Goal: Task Accomplishment & Management: Complete application form

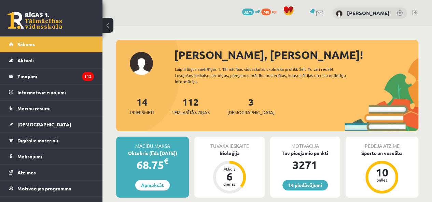
click at [236, 110] on span "[DEMOGRAPHIC_DATA]" at bounding box center [250, 112] width 47 height 7
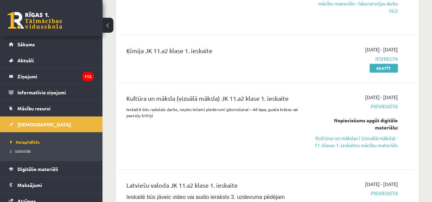
scroll to position [273, 0]
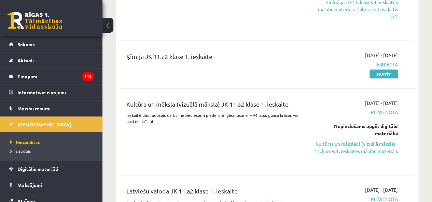
click at [53, 169] on span "Digitālie materiāli" at bounding box center [37, 169] width 41 height 6
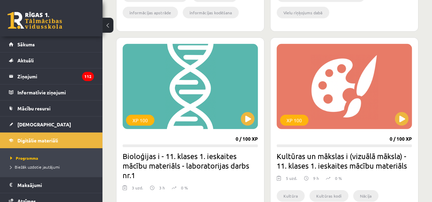
scroll to position [1024, 0]
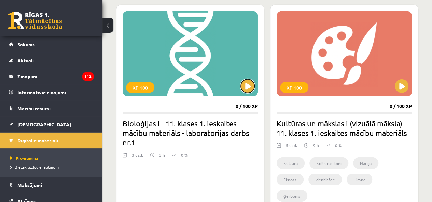
click at [252, 90] on button at bounding box center [248, 87] width 14 height 14
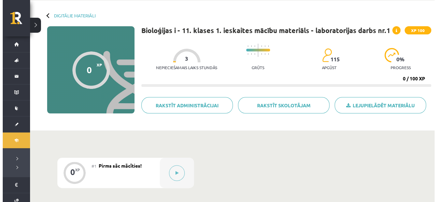
scroll to position [34, 0]
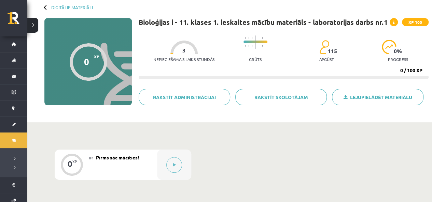
click at [176, 168] on button at bounding box center [174, 165] width 16 height 16
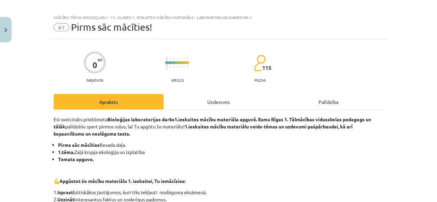
scroll to position [0, 0]
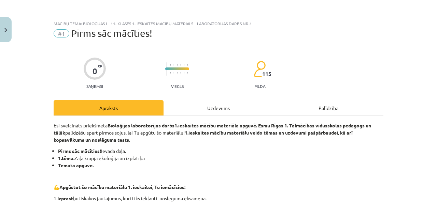
click at [201, 102] on div "Uzdevums" at bounding box center [219, 107] width 110 height 15
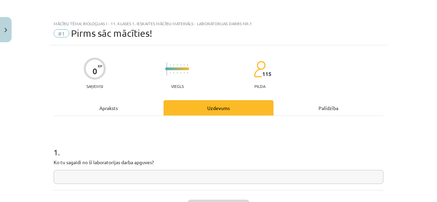
scroll to position [17, 0]
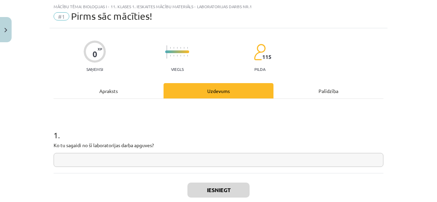
click at [125, 91] on div "Apraksts" at bounding box center [109, 90] width 110 height 15
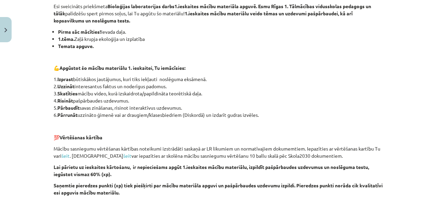
scroll to position [56, 0]
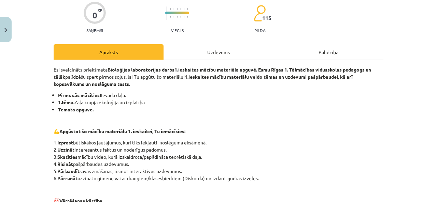
click at [173, 60] on div "Esi sveicināts priekšmeta Bioloģijas laboratorijas darbs 1.ieskaites mācību mat…" at bounding box center [219, 165] width 330 height 210
click at [173, 57] on div "Uzdevums" at bounding box center [219, 51] width 110 height 15
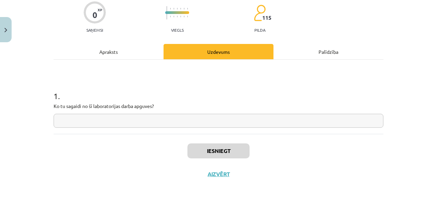
scroll to position [57, 0]
click at [192, 128] on div "1 . Ko tu sagaidi no šī laboratorijas darba apguves?" at bounding box center [219, 96] width 330 height 74
click at [188, 123] on input "text" at bounding box center [219, 121] width 330 height 14
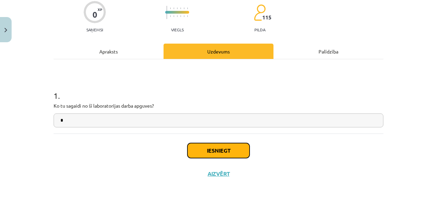
click at [195, 154] on button "Iesniegt" at bounding box center [218, 150] width 62 height 15
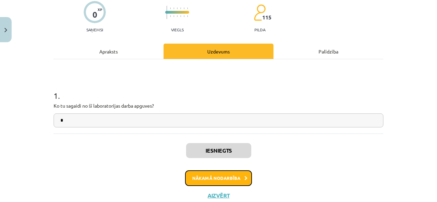
click at [185, 174] on button "Nākamā nodarbība" at bounding box center [218, 179] width 67 height 16
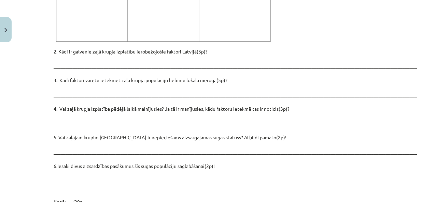
scroll to position [1018, 0]
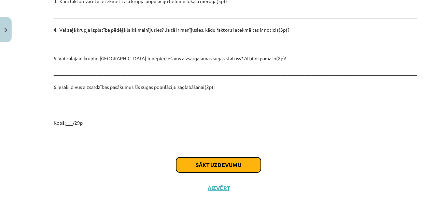
click at [208, 158] on button "Sākt uzdevumu" at bounding box center [218, 165] width 85 height 15
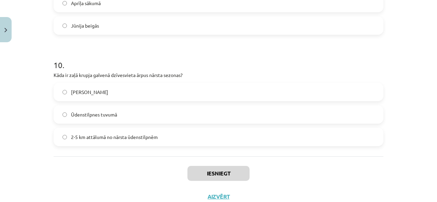
scroll to position [1115, 0]
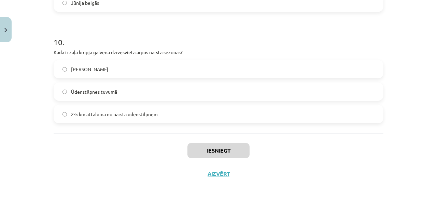
drag, startPoint x: 46, startPoint y: 46, endPoint x: 218, endPoint y: 128, distance: 190.5
click at [218, 128] on div "Mācību tēma: Bioloģijas i - 11. klases 1. ieskaites mācību materiāls - laborato…" at bounding box center [218, 101] width 437 height 202
copy form "Kāds ir galvenais faktors, kas apdraud zaļā krupja populācijas? Jaunu sugu ienā…"
click at [97, 153] on div "Iesniegt Aizvērt" at bounding box center [219, 158] width 330 height 48
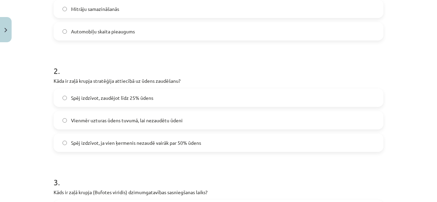
scroll to position [91, 0]
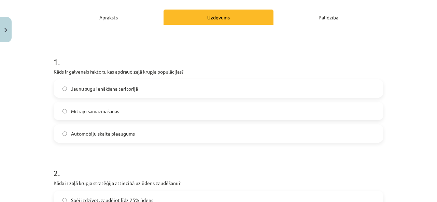
click at [100, 109] on span "Mitrāju samazināšanās" at bounding box center [95, 111] width 48 height 7
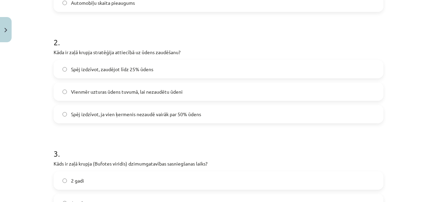
scroll to position [227, 0]
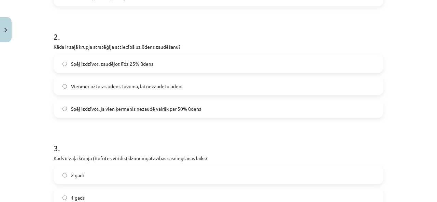
click at [113, 69] on label "Spēj izdzīvot, zaudējot līdz 25% ūdens" at bounding box center [218, 63] width 328 height 17
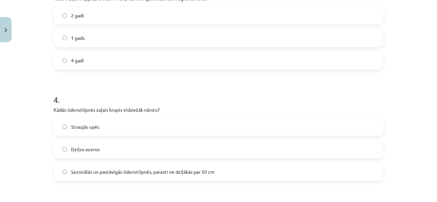
scroll to position [432, 0]
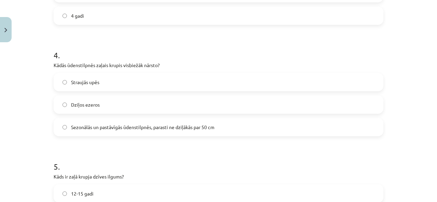
click at [104, 133] on label "Sezonālās un pastāvīgās ūdenstilpnēs, parasti ne dziļākās par 50 cm" at bounding box center [218, 127] width 328 height 17
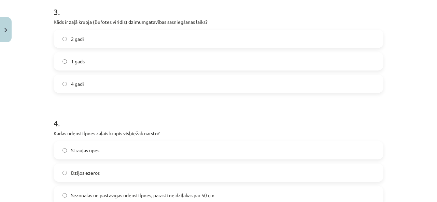
click at [91, 45] on label "2 gadi" at bounding box center [218, 38] width 328 height 17
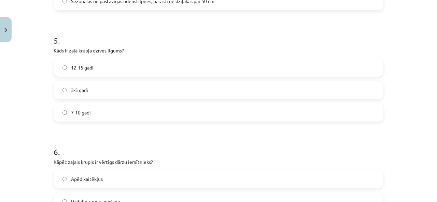
scroll to position [569, 0]
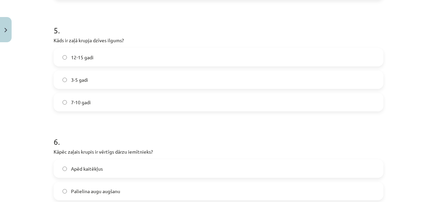
click at [100, 58] on label "12-15 gadi" at bounding box center [218, 57] width 328 height 17
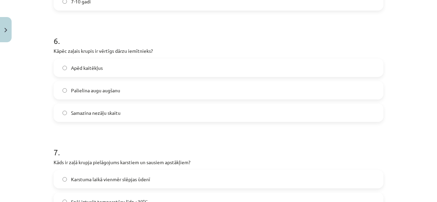
scroll to position [671, 0]
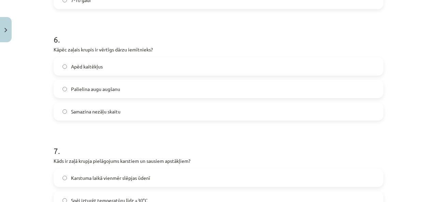
click at [111, 109] on span "Samazina nezāļu skaitu" at bounding box center [96, 111] width 50 height 7
click at [116, 65] on label "Apēd kaitēkļus" at bounding box center [218, 66] width 328 height 17
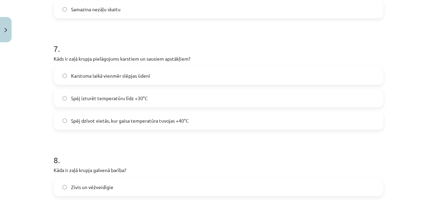
click at [110, 121] on span "Spēj dzīvot vietās, kur gaisa temperatūra tuvojas +40°C" at bounding box center [130, 120] width 118 height 7
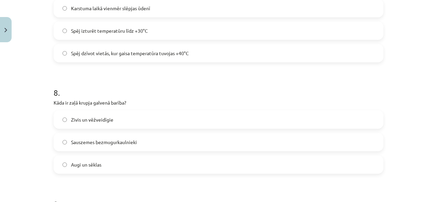
scroll to position [842, 0]
click at [115, 137] on label "Sauszemes bezmugurkaulnieki" at bounding box center [218, 141] width 328 height 17
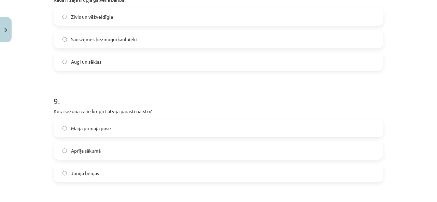
scroll to position [1013, 0]
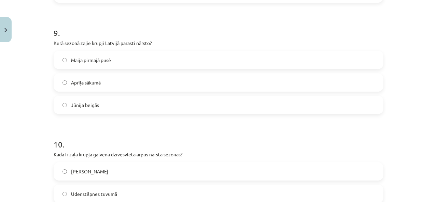
click at [89, 63] on span "Maija pirmajā pusē" at bounding box center [91, 60] width 40 height 7
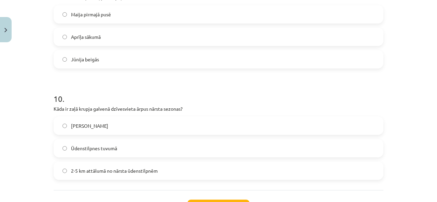
scroll to position [1081, 0]
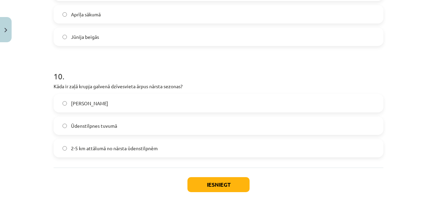
click at [98, 143] on label "2-5 km attālumā no nārsta ūdenstilpnēm" at bounding box center [218, 148] width 328 height 17
click at [238, 186] on button "Iesniegt" at bounding box center [218, 185] width 62 height 15
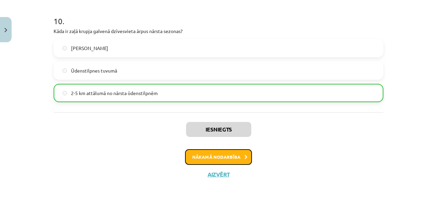
click at [205, 159] on button "Nākamā nodarbība" at bounding box center [218, 158] width 67 height 16
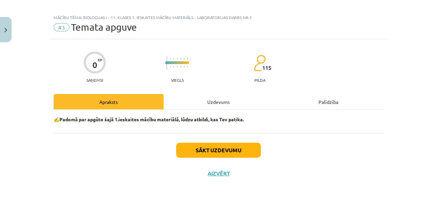
scroll to position [5, 0]
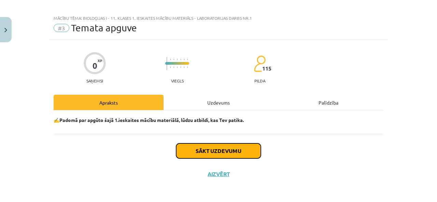
click at [212, 144] on button "Sākt uzdevumu" at bounding box center [218, 151] width 85 height 15
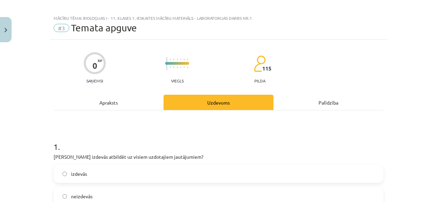
click at [129, 135] on div "1 . Vai Tev izdevās atbildēt uz visiem uzdotajiem jautājumiem? izdevās neizdevā…" at bounding box center [219, 179] width 330 height 98
click at [115, 130] on h1 "1 ." at bounding box center [219, 140] width 330 height 21
click at [72, 130] on h1 "1 ." at bounding box center [219, 140] width 330 height 21
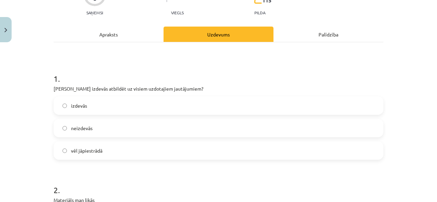
click at [85, 103] on label "izdevās" at bounding box center [218, 105] width 328 height 17
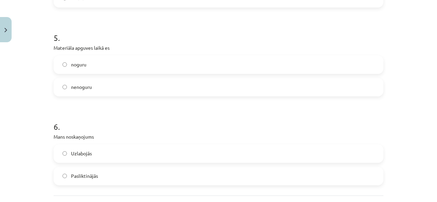
scroll to position [649, 0]
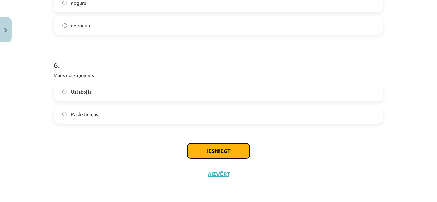
click at [198, 151] on button "Iesniegt" at bounding box center [218, 151] width 62 height 15
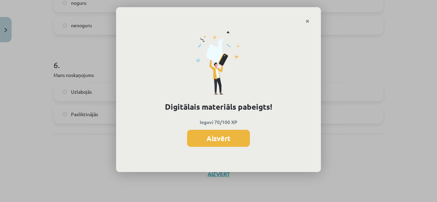
click at [207, 136] on button "Aizvērt" at bounding box center [218, 138] width 63 height 17
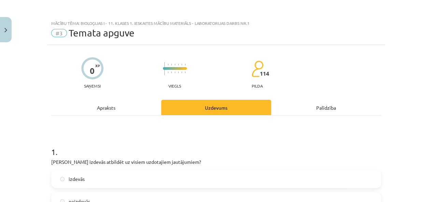
scroll to position [0, 0]
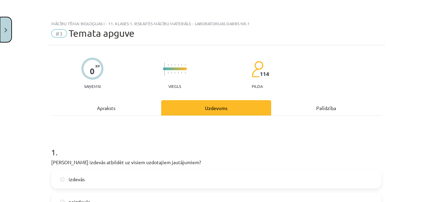
click at [0, 40] on button "Close" at bounding box center [6, 29] width 12 height 25
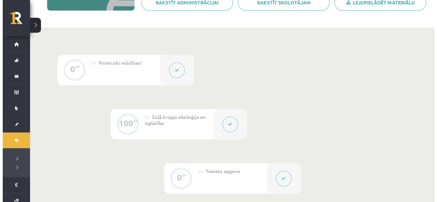
scroll to position [137, 0]
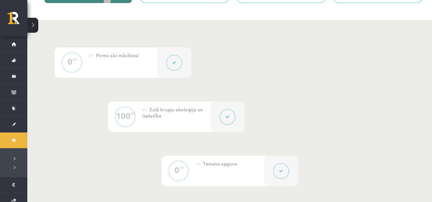
click at [228, 112] on button at bounding box center [228, 117] width 16 height 16
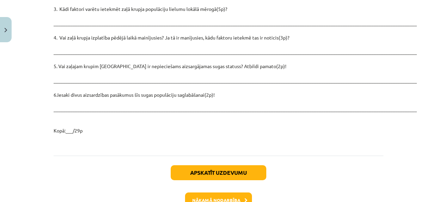
scroll to position [1039, 0]
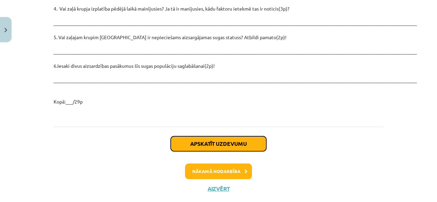
click at [210, 137] on button "Apskatīt uzdevumu" at bounding box center [219, 144] width 96 height 15
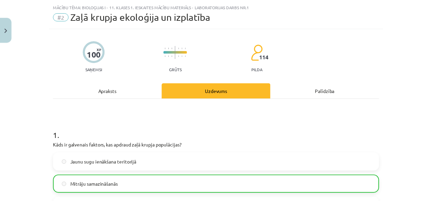
scroll to position [154, 0]
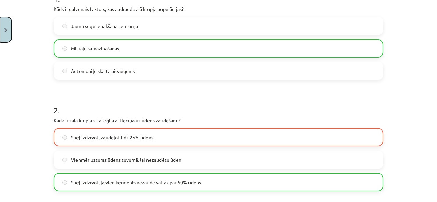
click at [0, 19] on button "Close" at bounding box center [6, 29] width 12 height 25
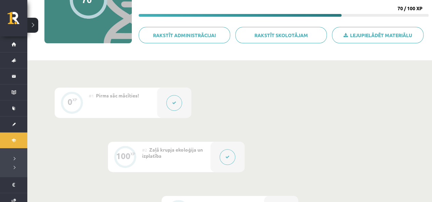
scroll to position [34, 0]
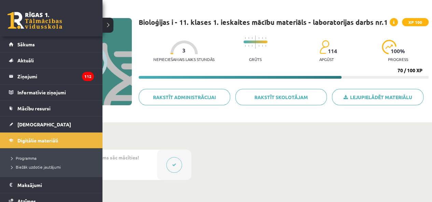
click at [39, 145] on link "Digitālie materiāli" at bounding box center [51, 141] width 85 height 16
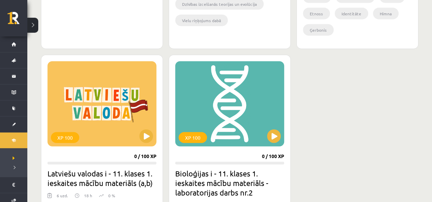
scroll to position [820, 0]
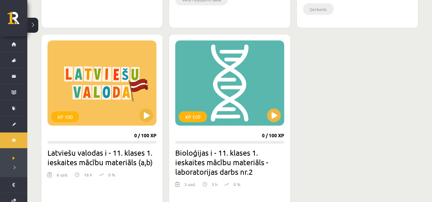
click at [264, 112] on div "XP 100" at bounding box center [229, 83] width 109 height 85
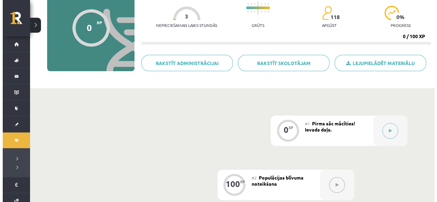
scroll to position [137, 0]
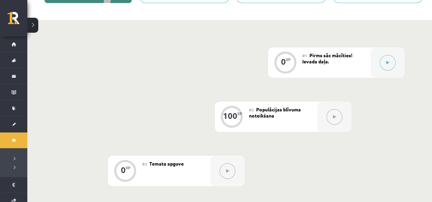
click at [332, 116] on button at bounding box center [334, 117] width 16 height 16
click at [394, 71] on div at bounding box center [387, 62] width 34 height 30
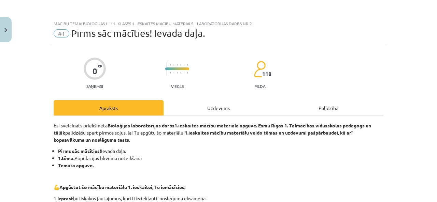
click at [191, 103] on div "Uzdevums" at bounding box center [219, 107] width 110 height 15
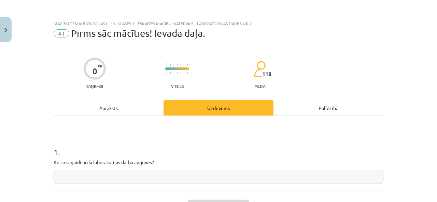
scroll to position [17, 0]
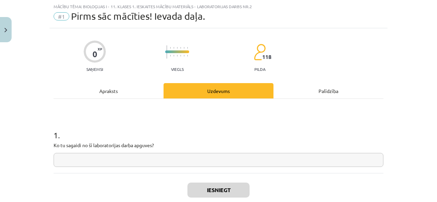
click at [169, 164] on input "text" at bounding box center [219, 160] width 330 height 14
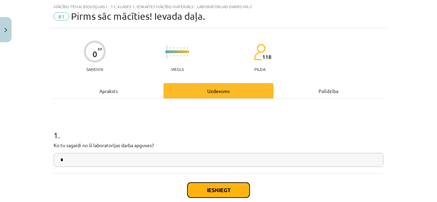
click at [232, 187] on button "Iesniegt" at bounding box center [218, 190] width 62 height 15
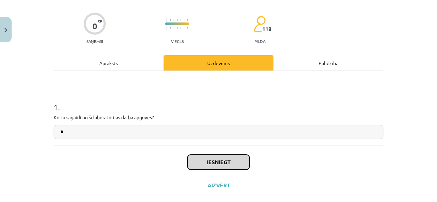
scroll to position [51, 0]
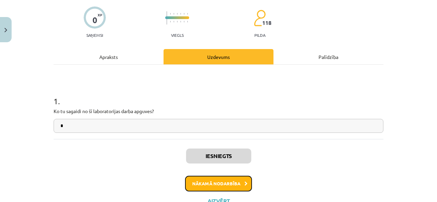
click at [229, 181] on button "Nākamā nodarbība" at bounding box center [218, 184] width 67 height 16
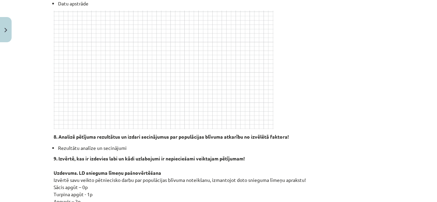
scroll to position [369, 0]
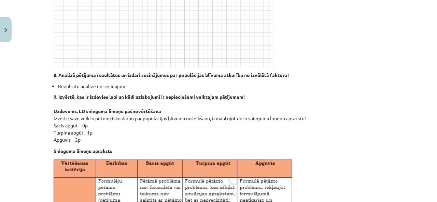
drag, startPoint x: 48, startPoint y: 125, endPoint x: 185, endPoint y: 138, distance: 137.8
copy div "Loremipsum dolorsit Ametco adipiscingel seddoe, tempori, utlabor etdolo. Magna …"
click at [326, 110] on p "9. Izvērtē, kas ir izdevies labi un kādi uzlabojumi ir nepieciešami veiktajam p…" at bounding box center [219, 119] width 330 height 50
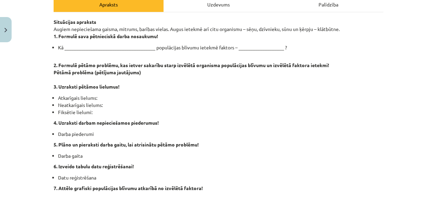
scroll to position [96, 0]
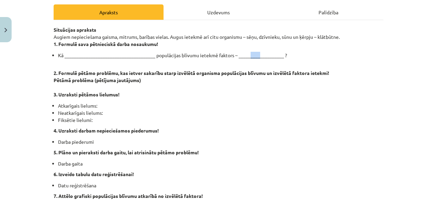
drag, startPoint x: 247, startPoint y: 56, endPoint x: 256, endPoint y: 55, distance: 9.6
click at [256, 55] on li "Kā ______________________________________ populācijas blīvumu ietekmē faktors –…" at bounding box center [220, 55] width 325 height 7
click at [310, 58] on li "Kā ______________________________________ populācijas blīvumu ietekmē faktors –…" at bounding box center [220, 55] width 325 height 7
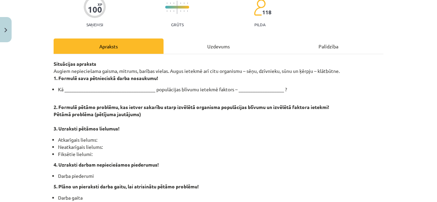
scroll to position [0, 0]
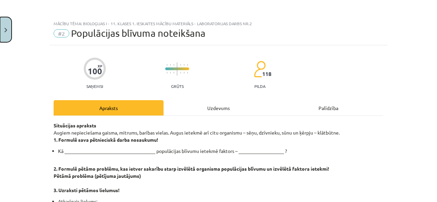
click at [2, 28] on button "Close" at bounding box center [6, 29] width 12 height 25
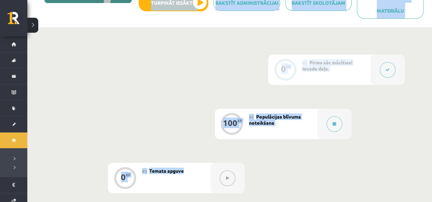
click at [385, 128] on div "0 XP #1 Pirms sāc mācīties! Ievada daļa. 100 XP #2 Populācijas blīvuma noteikša…" at bounding box center [230, 124] width 350 height 139
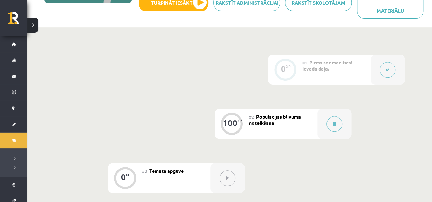
drag, startPoint x: 344, startPoint y: 132, endPoint x: 348, endPoint y: 134, distance: 3.8
click at [348, 134] on div at bounding box center [334, 124] width 34 height 30
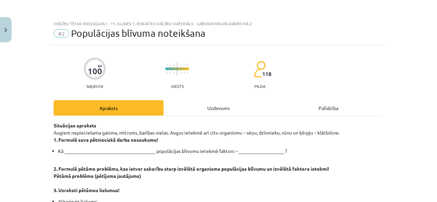
click at [274, 114] on div "Uzdevums" at bounding box center [219, 107] width 110 height 15
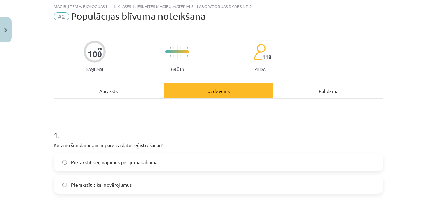
click at [125, 85] on div "Apraksts" at bounding box center [109, 90] width 110 height 15
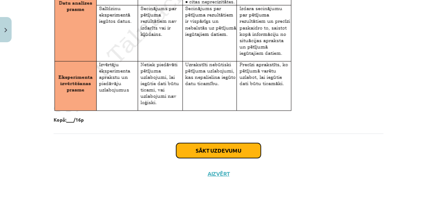
click at [198, 152] on button "Sākt uzdevumu" at bounding box center [218, 150] width 85 height 15
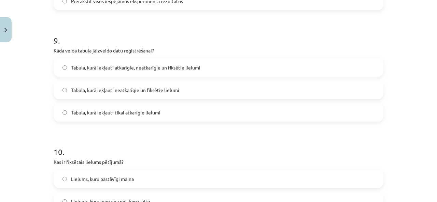
scroll to position [1115, 0]
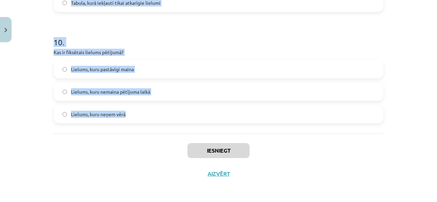
drag, startPoint x: 46, startPoint y: 141, endPoint x: 195, endPoint y: 133, distance: 148.8
click at [195, 133] on div "Mācību tēma: Bioloģijas i - 11. klases 1. ieskaites mācību materiāls - laborato…" at bounding box center [218, 101] width 437 height 202
copy form "Lore ip dol sitametc ad elitsed doei temporincidid? Utlaboreet doloremagna aliq…"
click at [155, 156] on div "Iesniegt Aizvērt" at bounding box center [219, 158] width 330 height 48
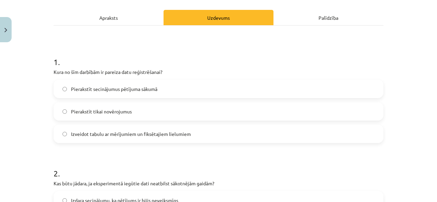
scroll to position [91, 0]
click at [141, 132] on span "Izveidot tabulu ar mērījumiem un fiksētajiem lielumiem" at bounding box center [131, 133] width 120 height 7
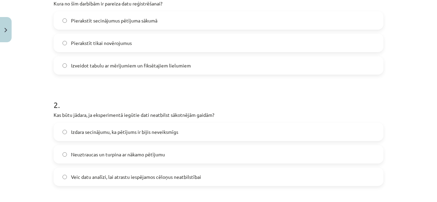
click at [93, 179] on span "Veic datu analīzi, lai atrastu iespējamos cēloņus neatbilstībai" at bounding box center [136, 177] width 130 height 7
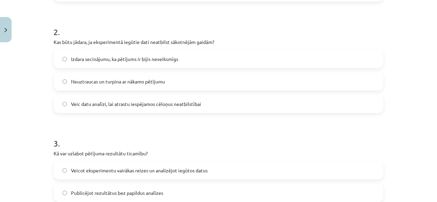
scroll to position [296, 0]
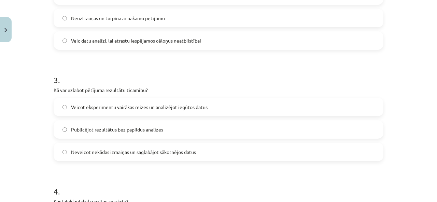
click at [110, 113] on label "Veicot eksperimentu vairākas reizes un analizējot iegūtos datus" at bounding box center [218, 107] width 328 height 17
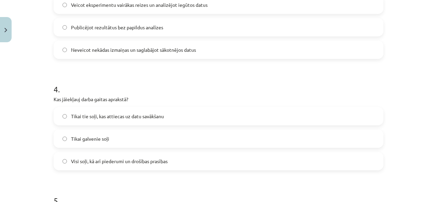
click at [144, 155] on label "Visi soļi, kā arī piederumi un drošības prasības" at bounding box center [218, 161] width 328 height 17
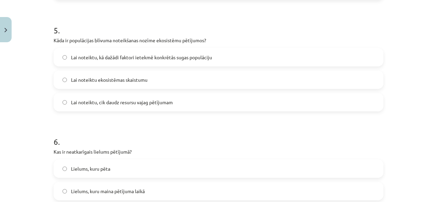
click at [141, 58] on span "Lai noteiktu, kā dažādi faktori ietekmē konkrētās sugas populāciju" at bounding box center [141, 57] width 141 height 7
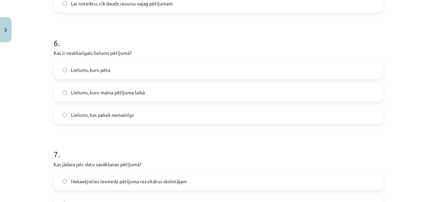
scroll to position [705, 0]
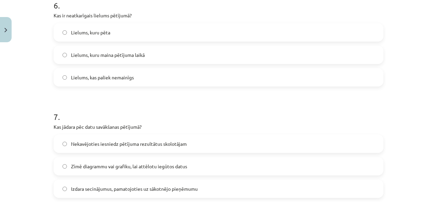
click at [166, 53] on label "Lielums, kuru maina pētījuma laikā" at bounding box center [218, 54] width 328 height 17
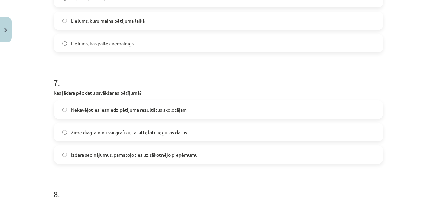
click at [169, 132] on span "Zīmē diagrammu vai grafiku, lai attēlotu iegūtos datus" at bounding box center [129, 132] width 116 height 7
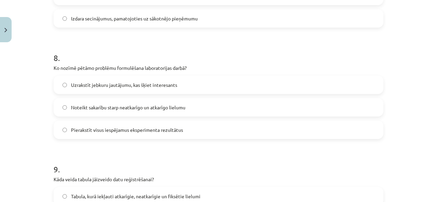
click at [163, 104] on span "Noteikt sakarību starp neatkarīgo un atkarīgo lielumu" at bounding box center [128, 107] width 114 height 7
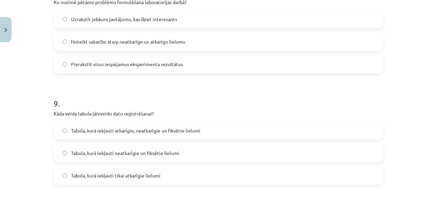
scroll to position [979, 0]
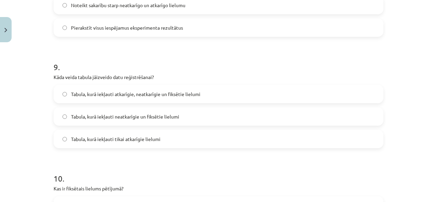
click at [164, 118] on span "Tabula, kurā iekļauti neatkarīgie un fiksētie lielumi" at bounding box center [125, 116] width 108 height 7
click at [159, 89] on label "Tabula, kurā iekļauti atkarīgie, neatkarīgie un fiksētie lielumi" at bounding box center [218, 94] width 328 height 17
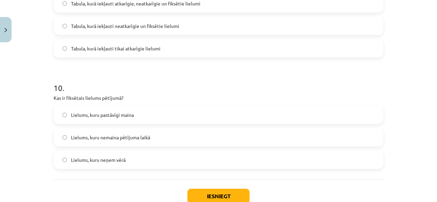
scroll to position [1081, 0]
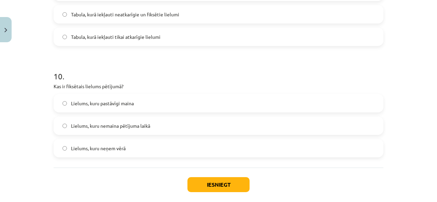
click at [134, 130] on label "Lielums, kuru nemaina pētījuma laikā" at bounding box center [218, 125] width 328 height 17
click at [210, 183] on button "Iesniegt" at bounding box center [218, 185] width 62 height 15
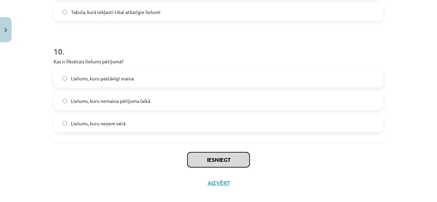
scroll to position [1115, 0]
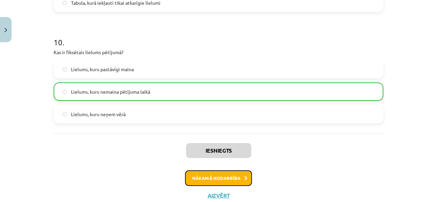
click at [208, 178] on button "Nākamā nodarbība" at bounding box center [218, 179] width 67 height 16
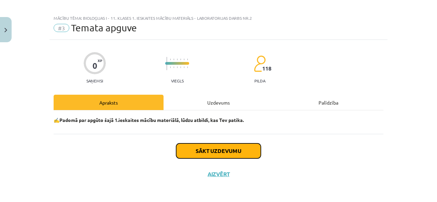
click at [191, 145] on button "Sākt uzdevumu" at bounding box center [218, 151] width 85 height 15
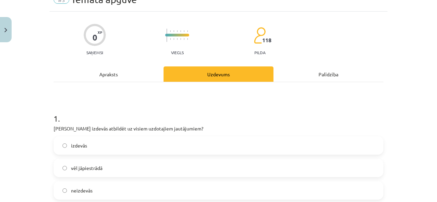
scroll to position [74, 0]
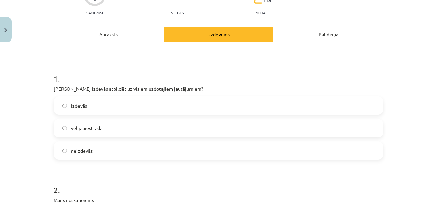
click at [187, 139] on div "izdevās vēl jāpiestrādā neizdevās" at bounding box center [219, 129] width 330 height 64
click at [188, 90] on p "[PERSON_NAME] izdevās atbildēt uz visiem uzdotajiem jautājumiem?" at bounding box center [219, 88] width 330 height 7
click at [186, 108] on label "izdevās" at bounding box center [218, 105] width 328 height 17
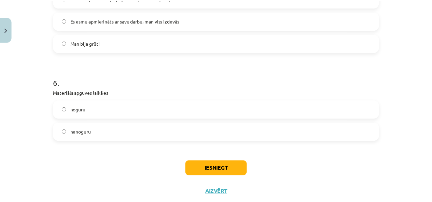
scroll to position [649, 0]
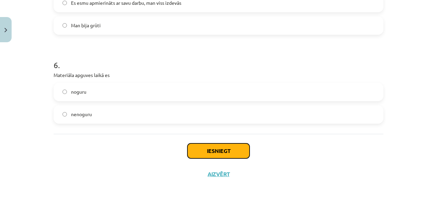
click at [233, 144] on button "Iesniegt" at bounding box center [218, 151] width 62 height 15
